Goal: Check status: Check status

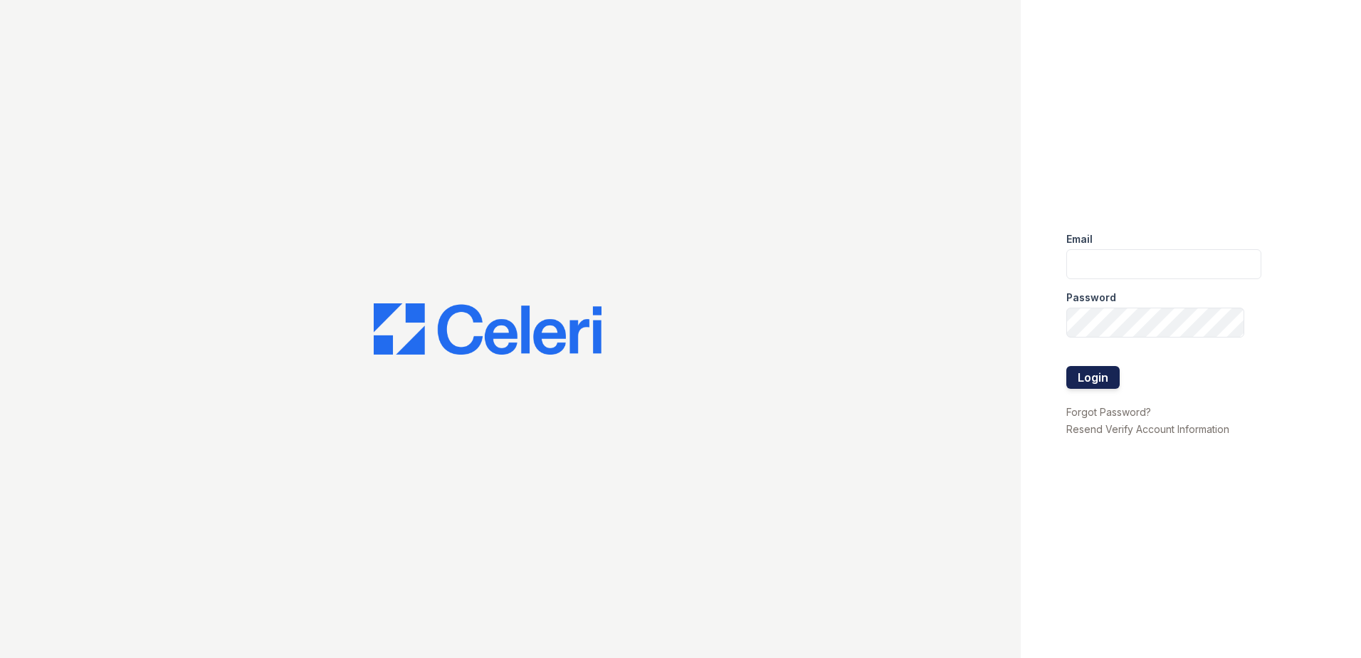
type input "[EMAIL_ADDRESS][DOMAIN_NAME]"
click at [1086, 381] on button "Login" at bounding box center [1092, 377] width 53 height 23
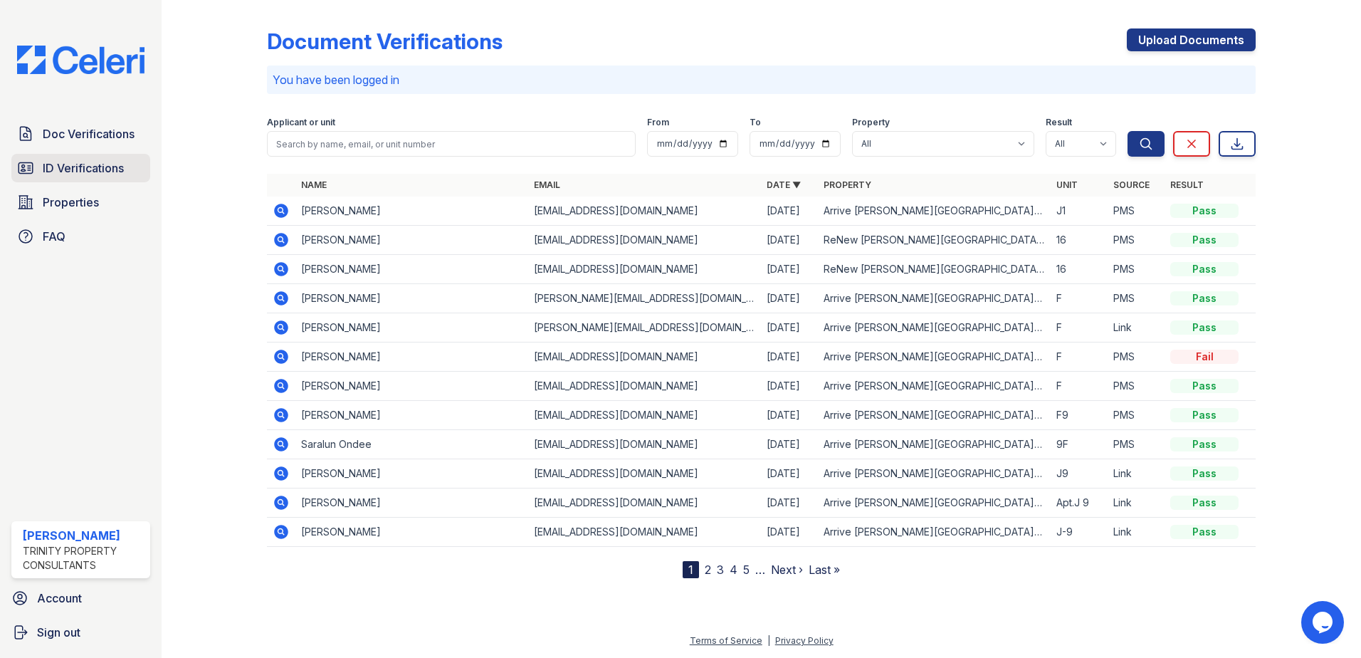
click at [102, 173] on span "ID Verifications" at bounding box center [83, 167] width 81 height 17
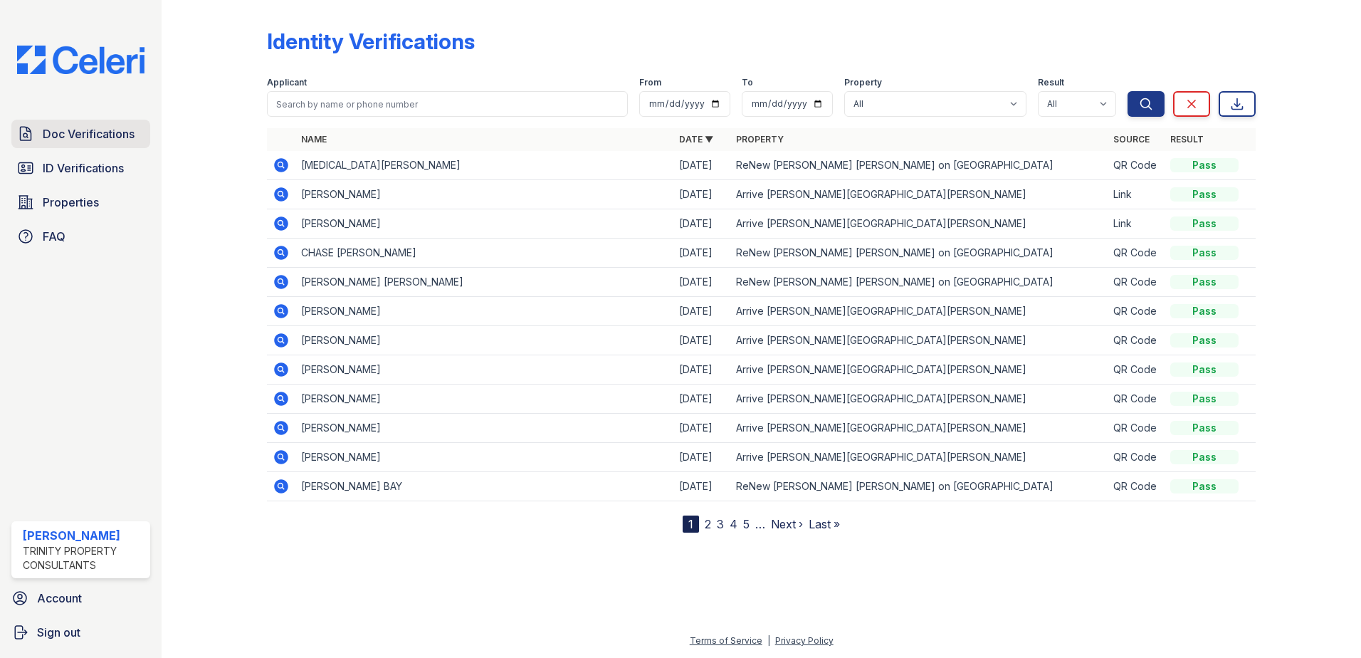
click at [81, 141] on span "Doc Verifications" at bounding box center [89, 133] width 92 height 17
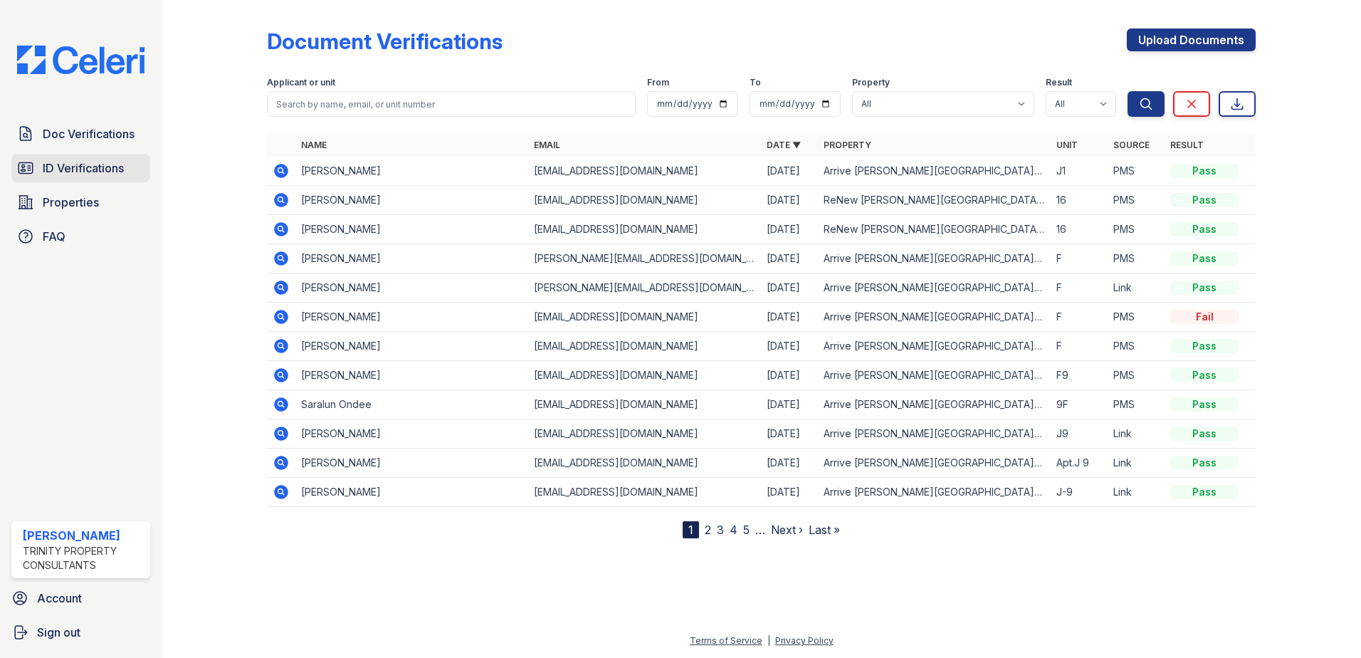
click at [76, 167] on span "ID Verifications" at bounding box center [83, 167] width 81 height 17
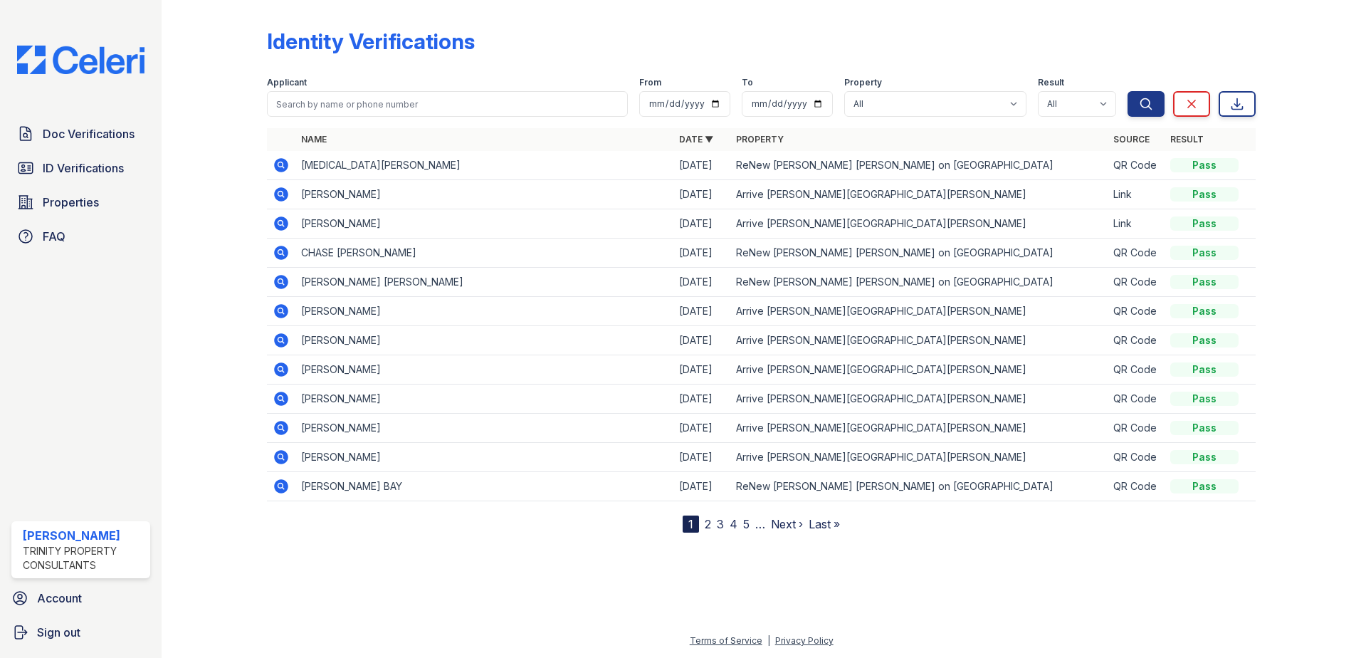
click at [193, 196] on div at bounding box center [225, 269] width 83 height 527
click at [270, 164] on td at bounding box center [281, 165] width 28 height 29
click at [273, 162] on icon at bounding box center [281, 165] width 17 height 17
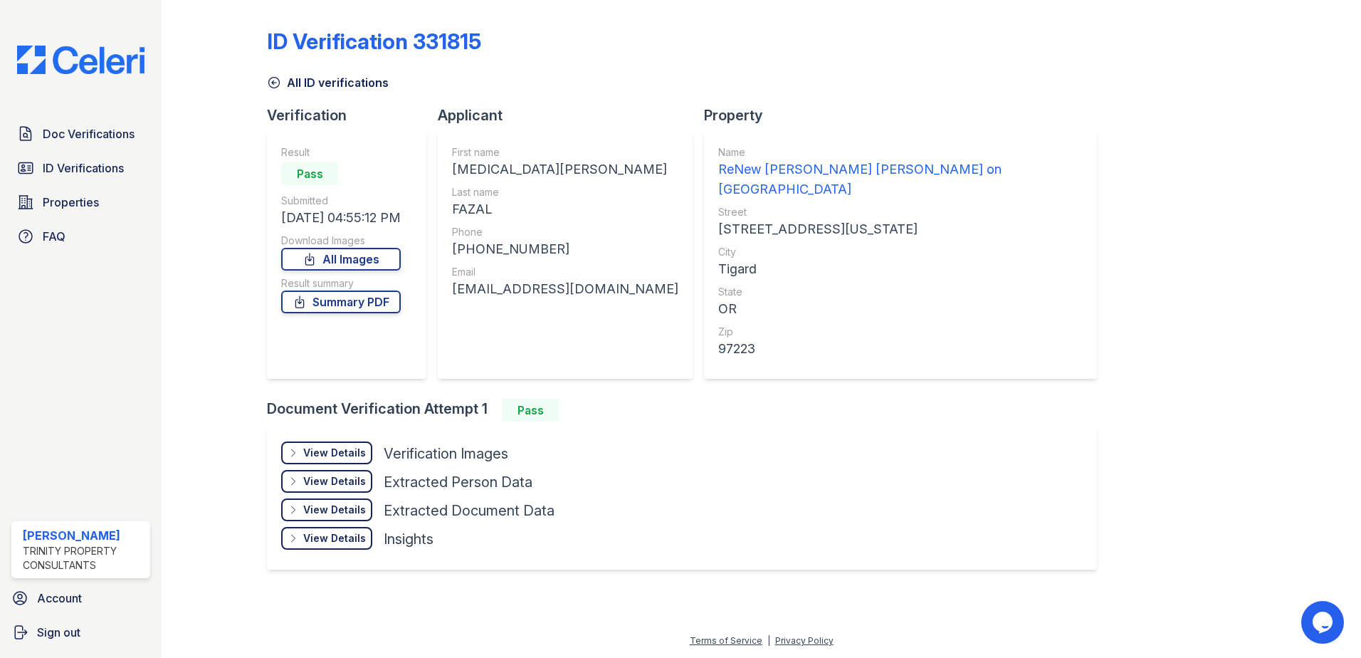
click at [241, 289] on div at bounding box center [225, 298] width 83 height 584
click at [231, 298] on div at bounding box center [225, 298] width 83 height 584
drag, startPoint x: 322, startPoint y: 417, endPoint x: 322, endPoint y: 428, distance: 10.7
click at [322, 427] on div "View Details Details Hide Details Details Verification Images Document Front Op…" at bounding box center [682, 498] width 830 height 142
click at [322, 446] on div "View Details" at bounding box center [334, 453] width 63 height 14
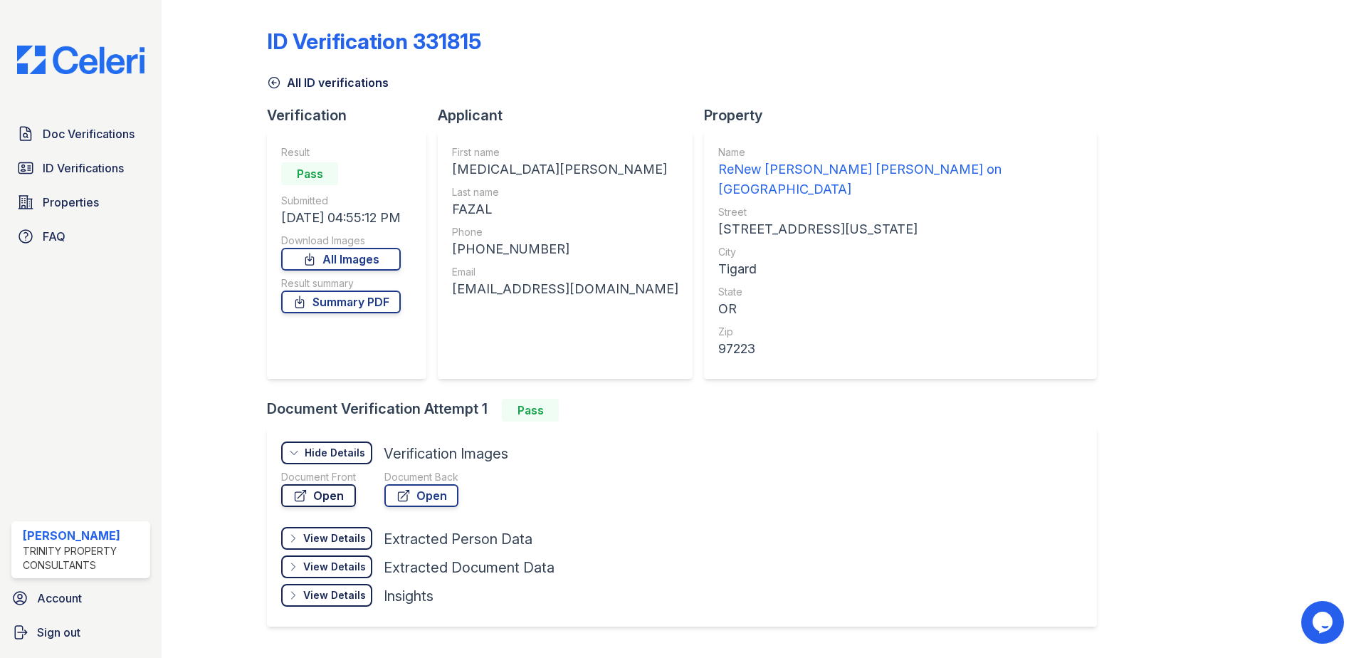
click at [334, 484] on link "Open" at bounding box center [318, 495] width 75 height 23
click at [326, 301] on link "Summary PDF" at bounding box center [341, 301] width 120 height 23
